Goal: Book appointment/travel/reservation

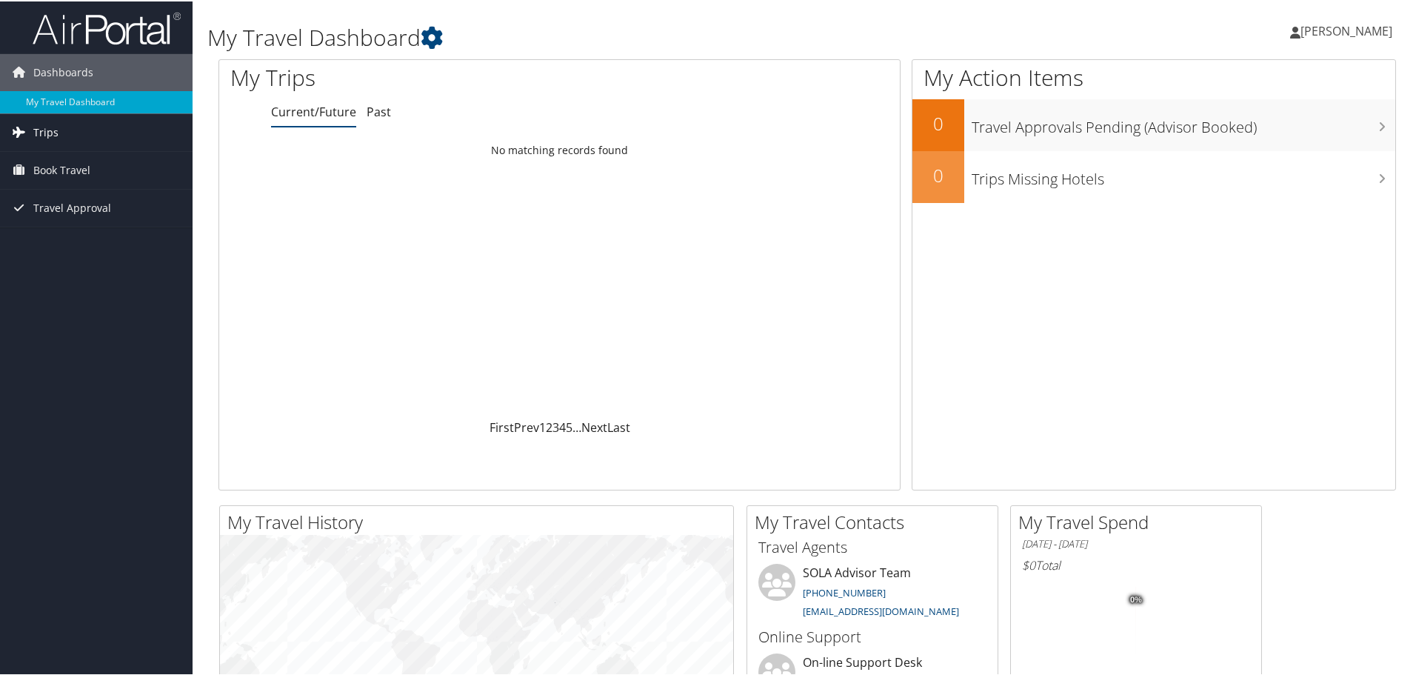
click at [53, 129] on span "Trips" at bounding box center [45, 131] width 25 height 37
click at [145, 159] on link "Current/Future Trips" at bounding box center [96, 161] width 193 height 22
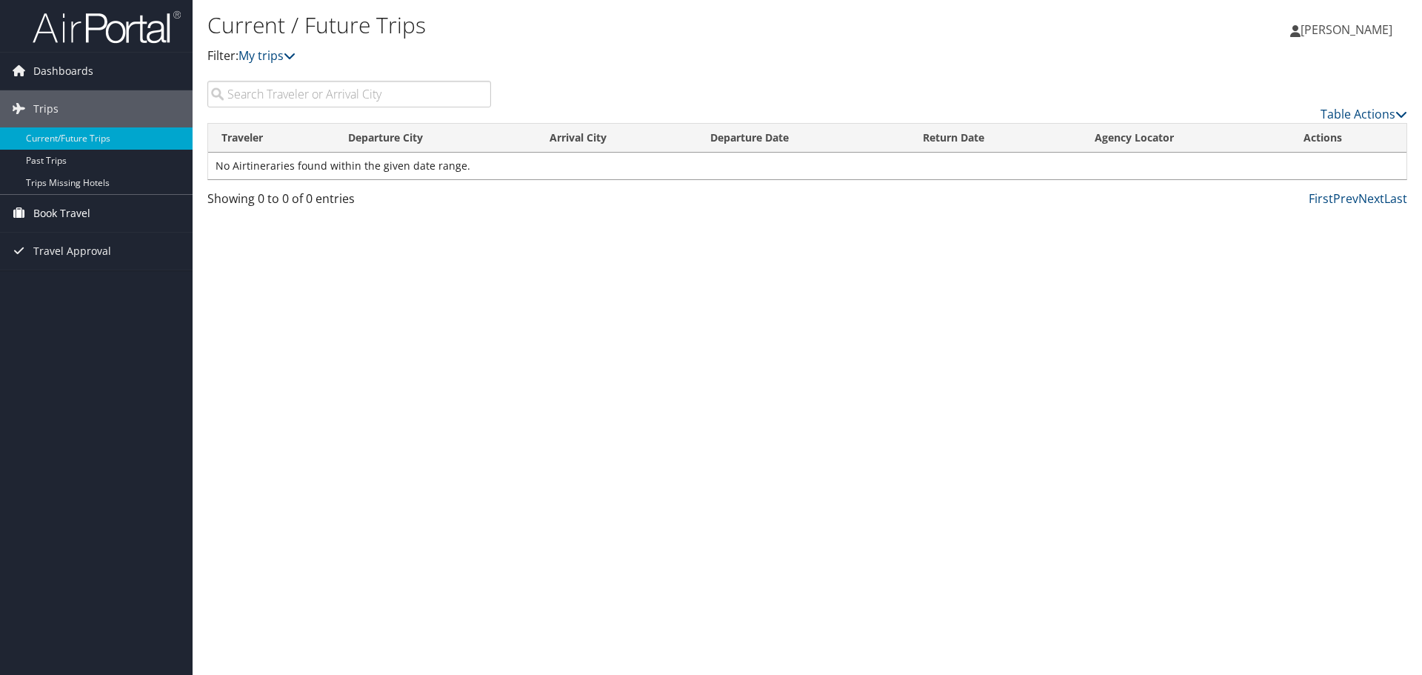
click at [84, 213] on span "Book Travel" at bounding box center [61, 213] width 57 height 37
click at [142, 267] on link "Book/Manage Online Trips" at bounding box center [96, 265] width 193 height 22
